Goal: Task Accomplishment & Management: Manage account settings

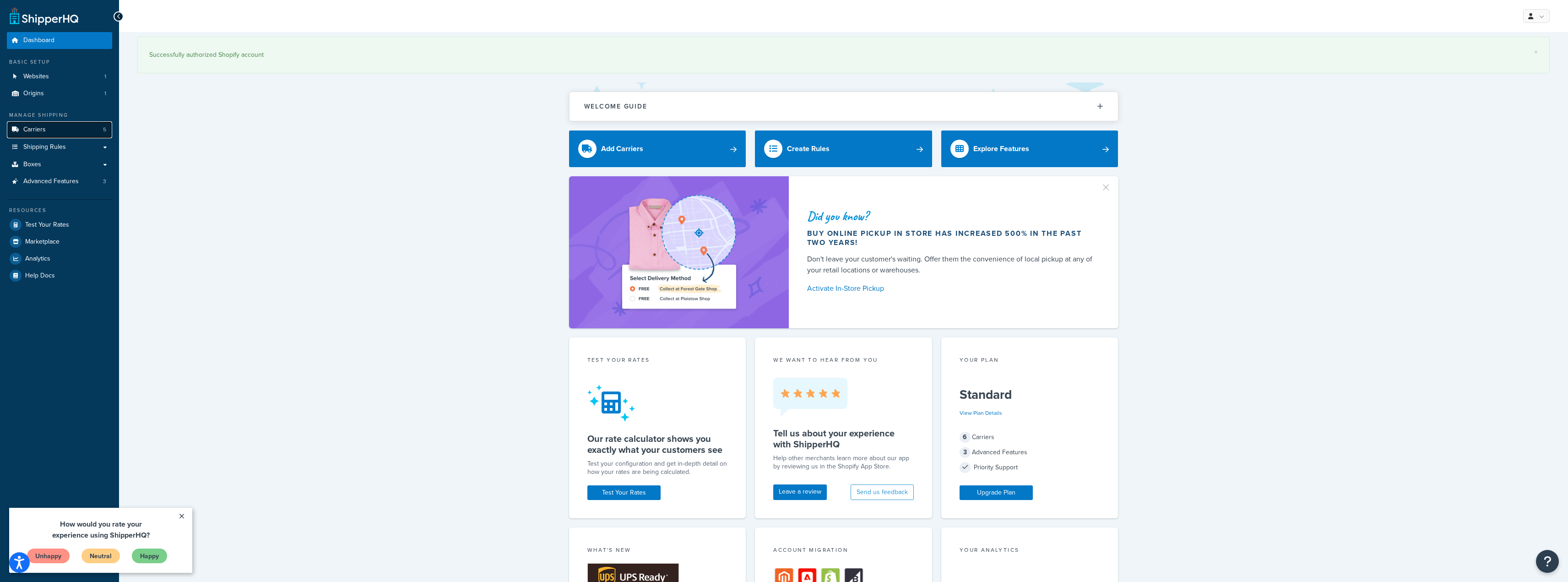
click at [51, 127] on link "Carriers 5" at bounding box center [59, 130] width 105 height 17
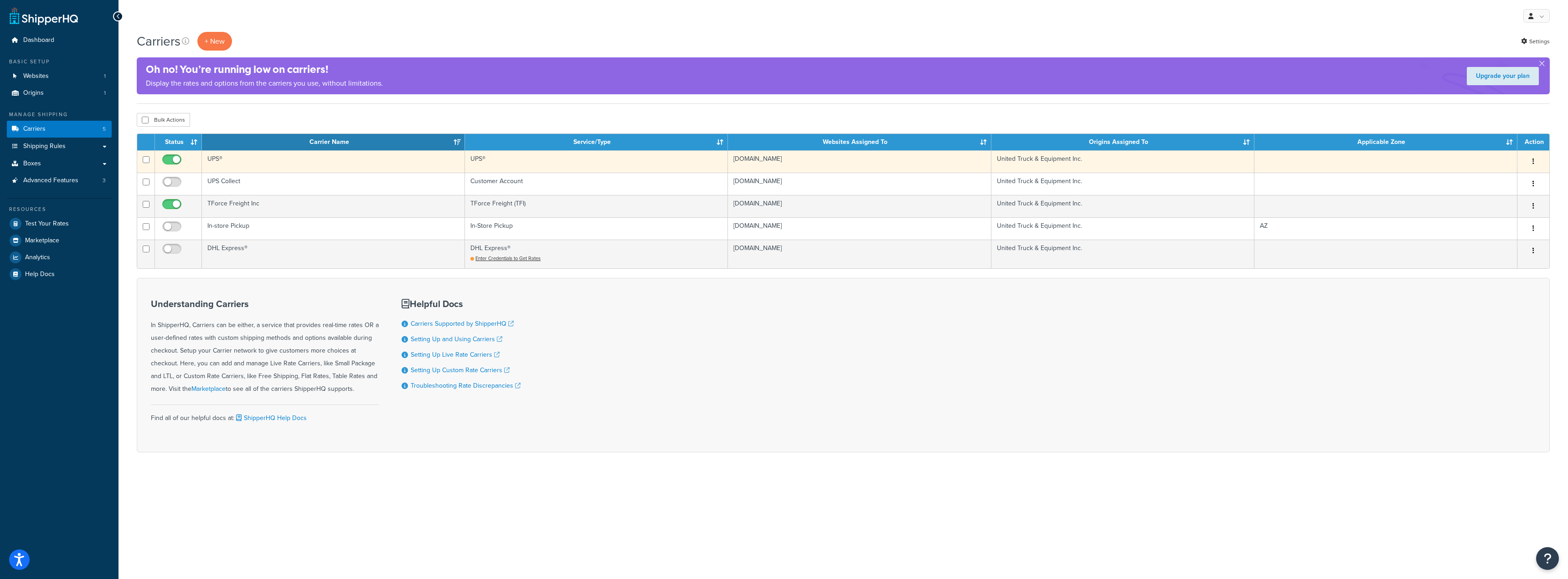
click at [235, 161] on td "UPS®" at bounding box center [334, 161] width 263 height 23
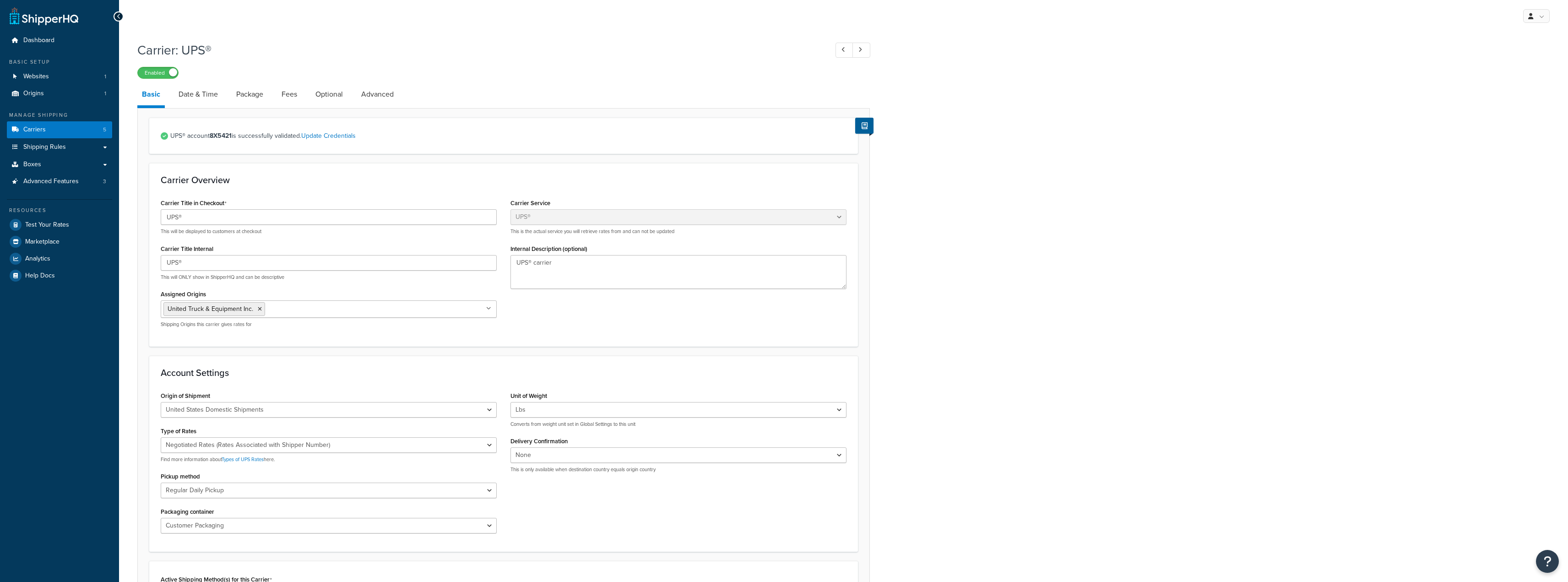
select select "ups"
click at [381, 90] on link "Advanced" at bounding box center [377, 94] width 42 height 22
select select "false"
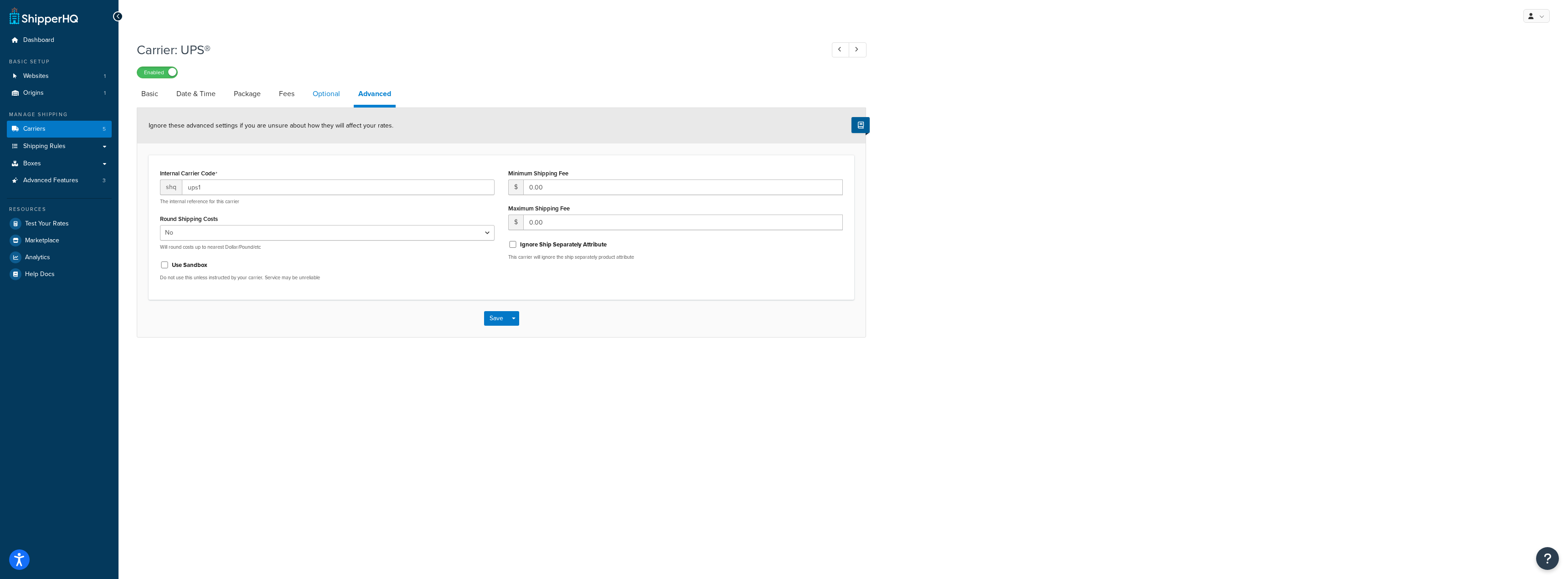
click at [322, 99] on link "Optional" at bounding box center [326, 94] width 37 height 22
select select "business"
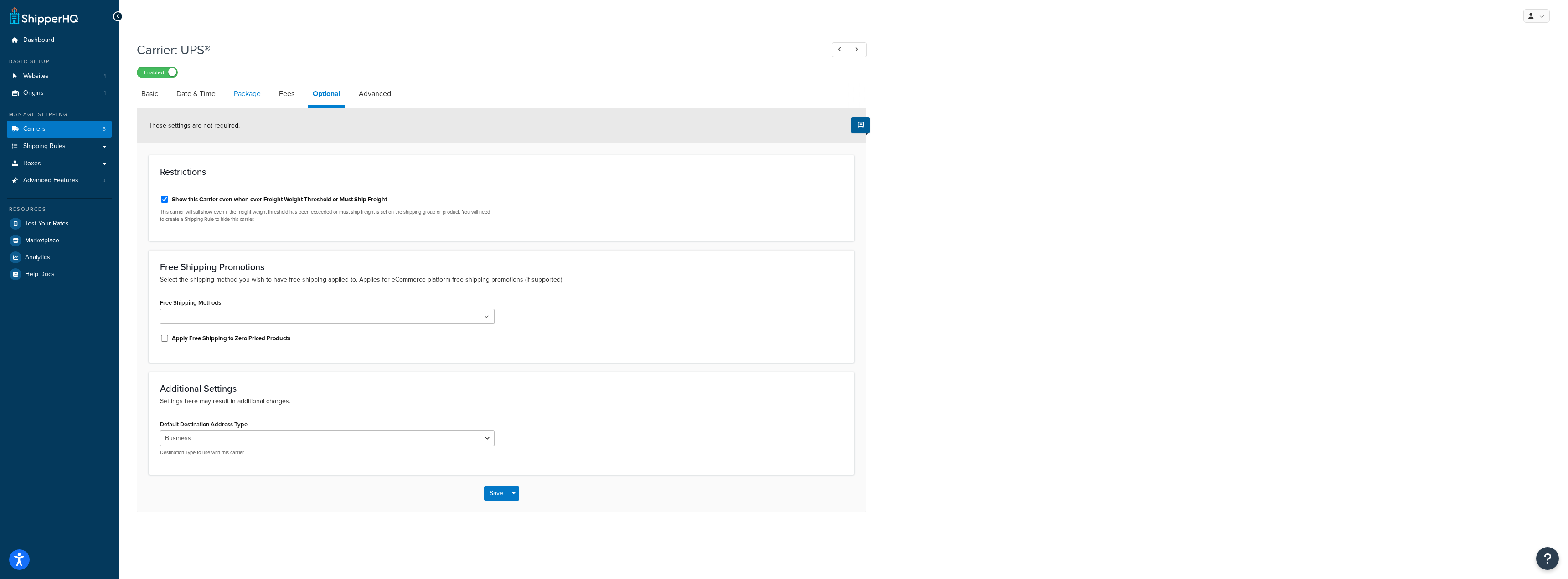
click at [257, 98] on link "Package" at bounding box center [247, 94] width 36 height 22
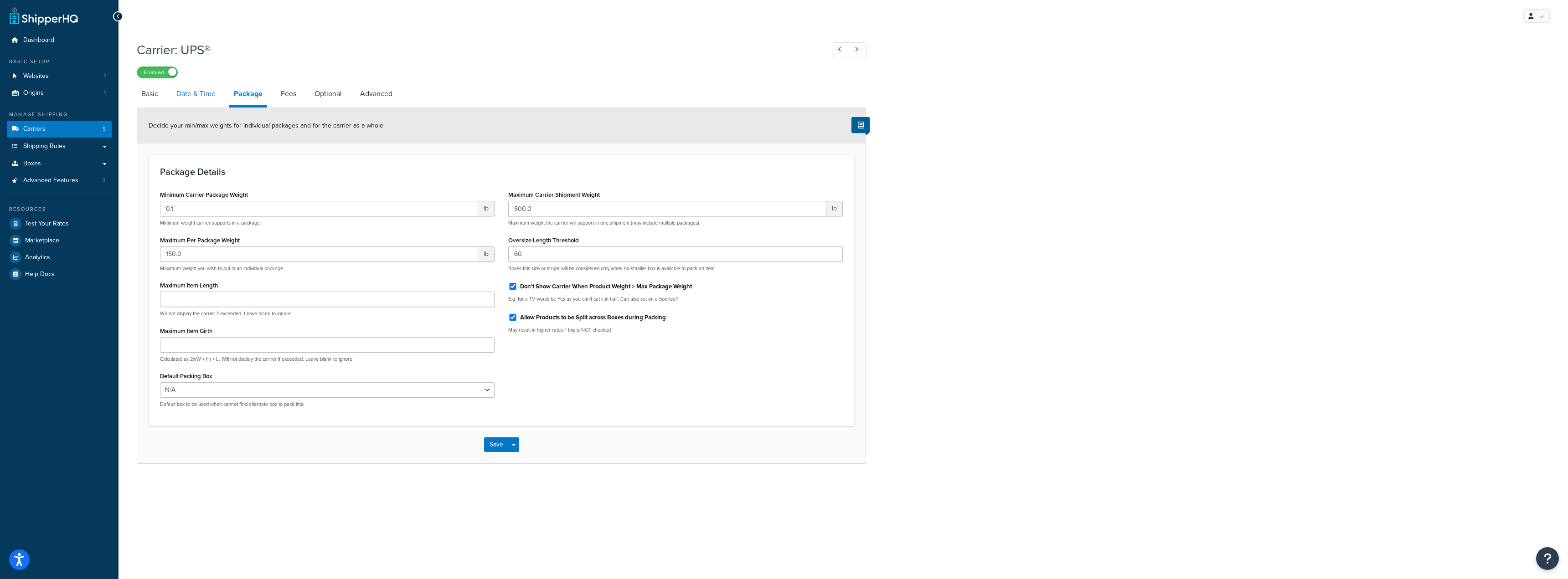
click at [196, 95] on link "Date & Time" at bounding box center [195, 94] width 48 height 22
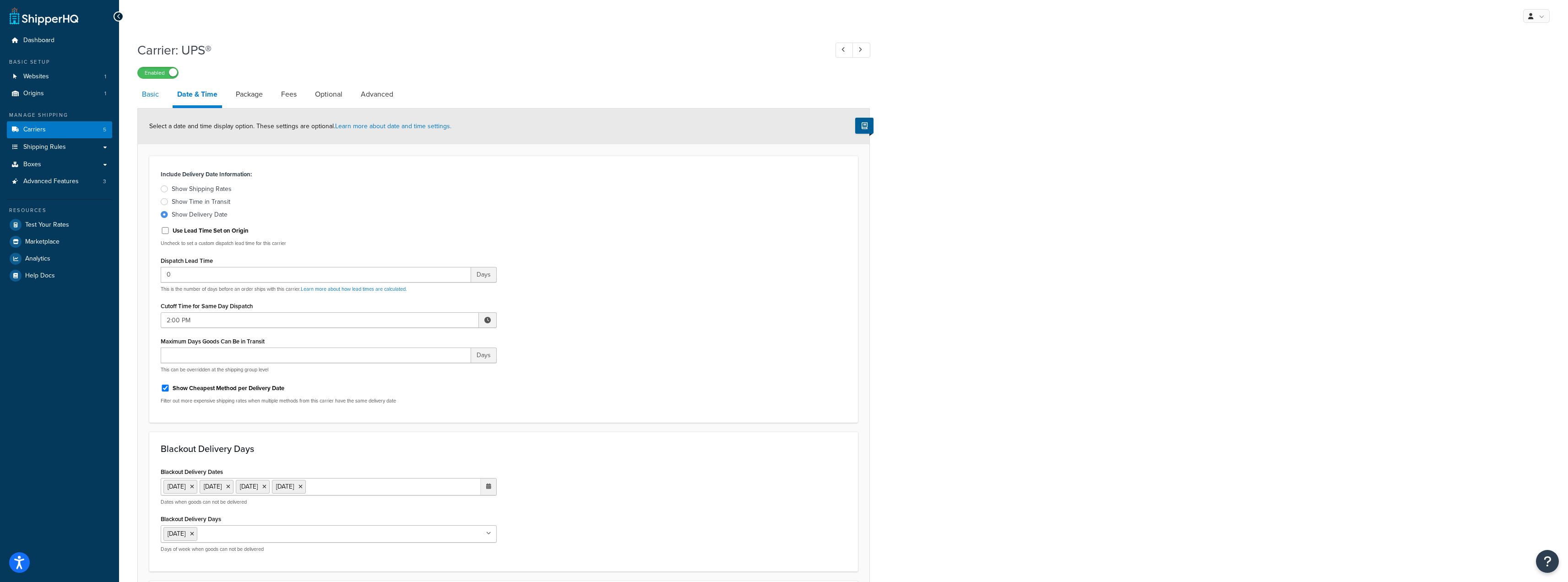
click at [155, 96] on link "Basic" at bounding box center [150, 94] width 26 height 22
select select "ups"
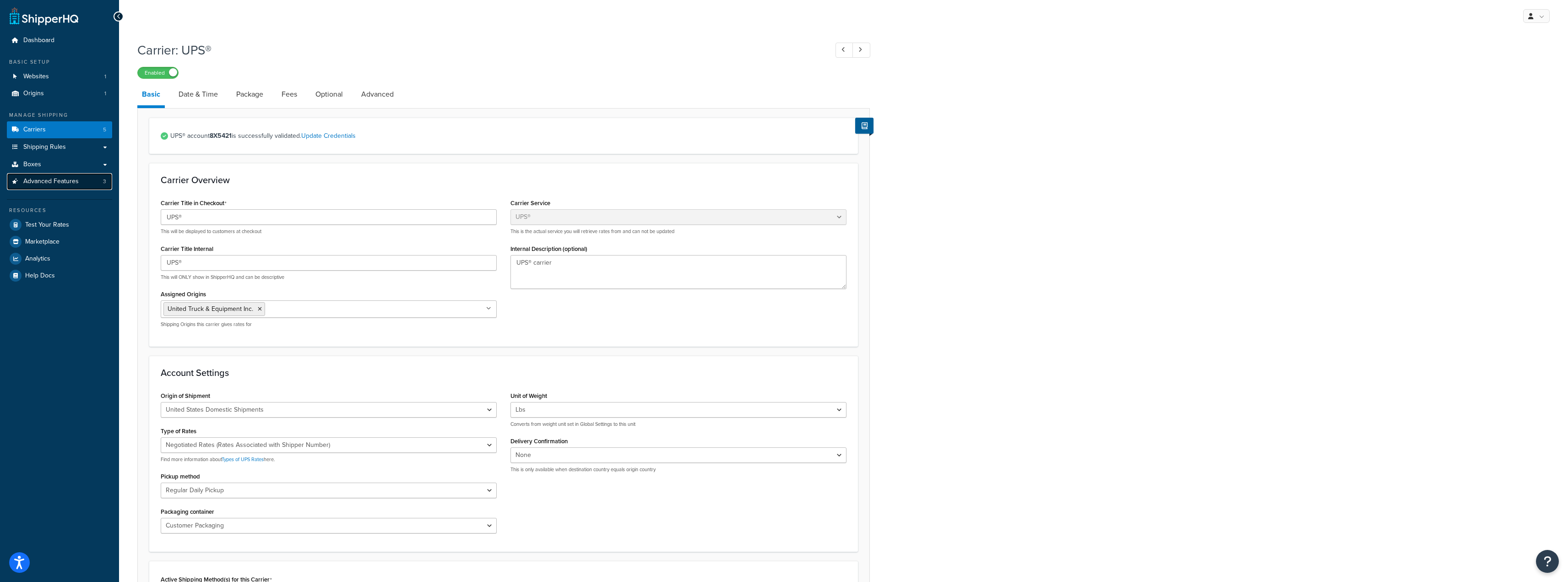
click at [59, 180] on span "Advanced Features" at bounding box center [51, 182] width 56 height 8
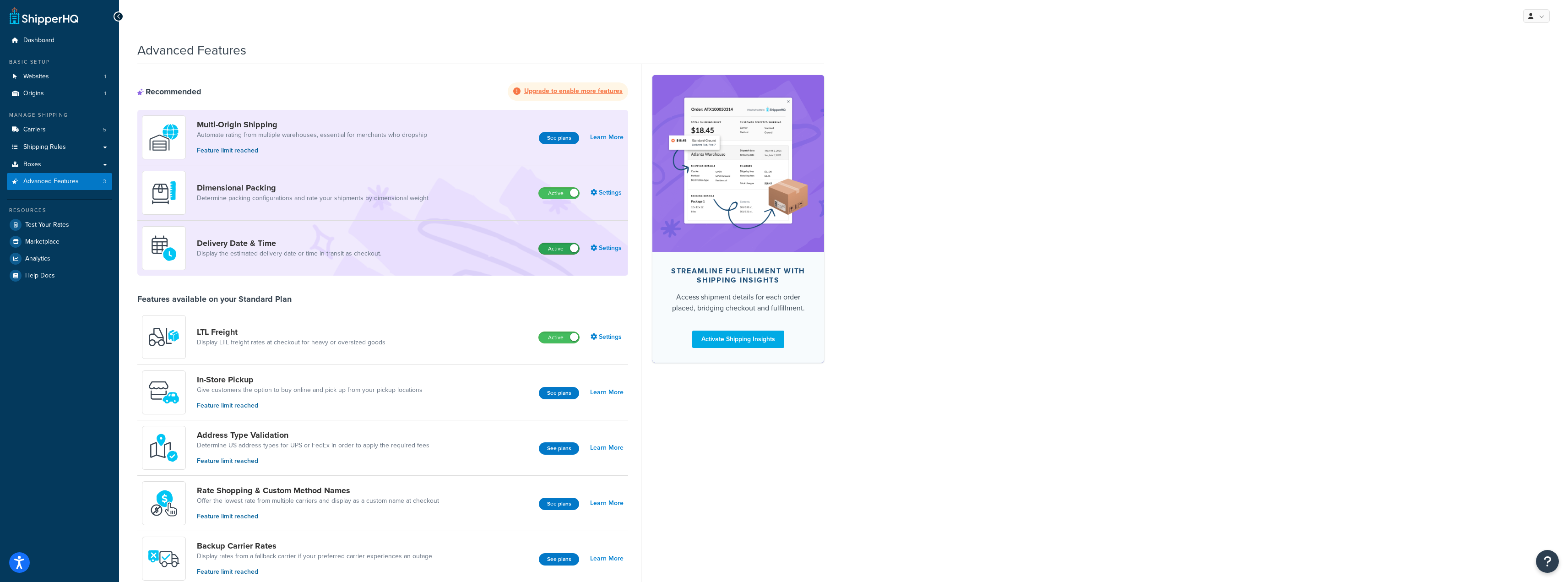
click at [570, 245] on label "Active" at bounding box center [559, 249] width 40 height 11
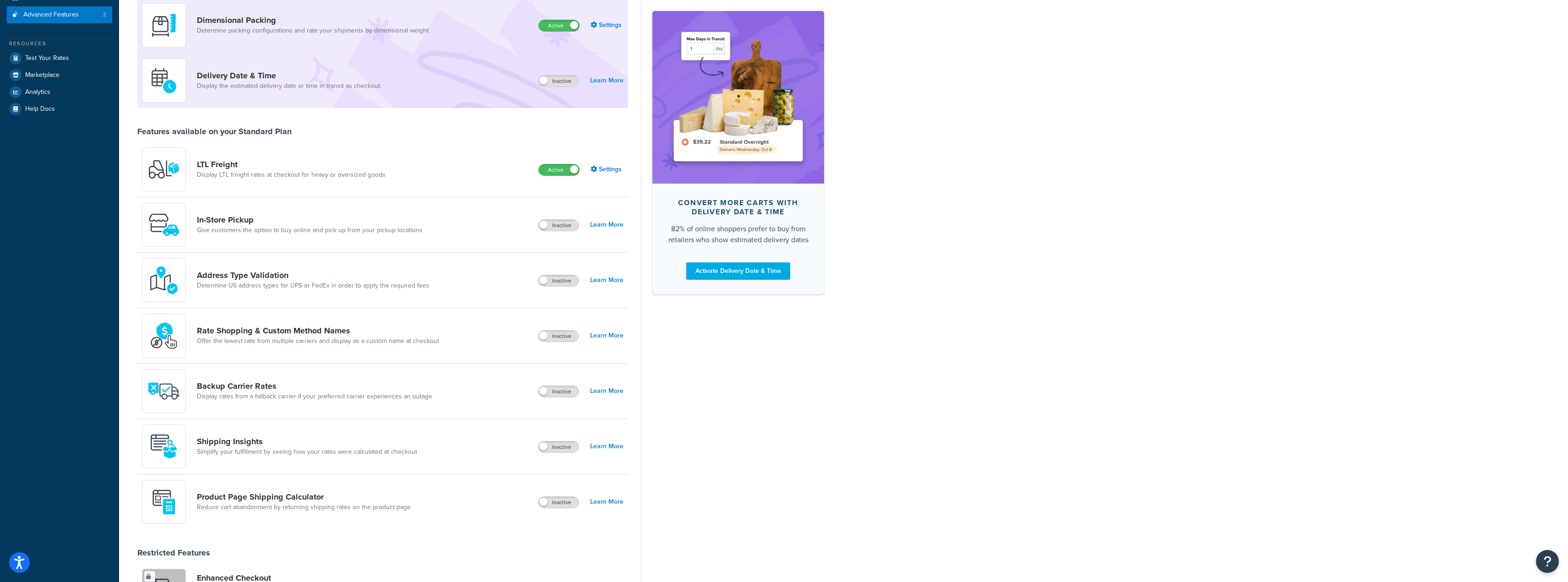
scroll to position [183, 0]
